Goal: Manage account settings

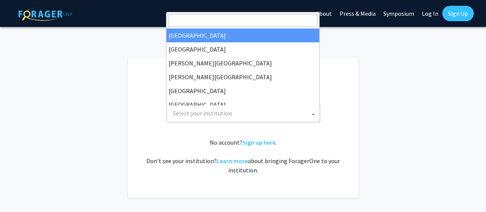
click at [200, 109] on span "Select your institution" at bounding box center [202, 113] width 59 height 8
select select "34"
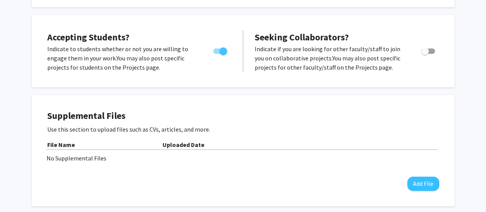
scroll to position [125, 0]
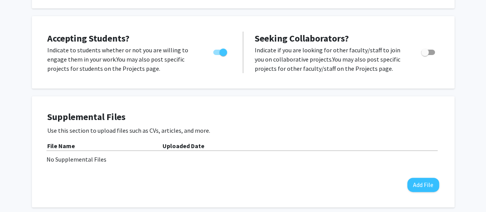
click at [424, 52] on span "Toggle" at bounding box center [425, 52] width 8 height 8
click at [424, 55] on input "Toggle" at bounding box center [424, 55] width 0 height 0
checkbox input "true"
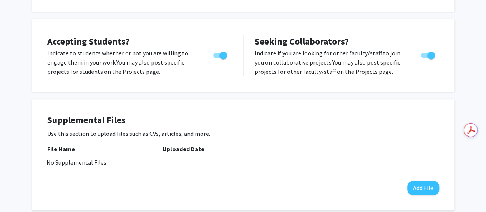
scroll to position [0, 0]
